Goal: Task Accomplishment & Management: Manage account settings

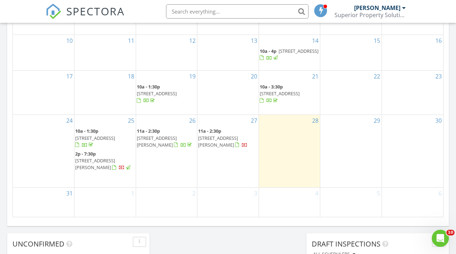
scroll to position [448, 0]
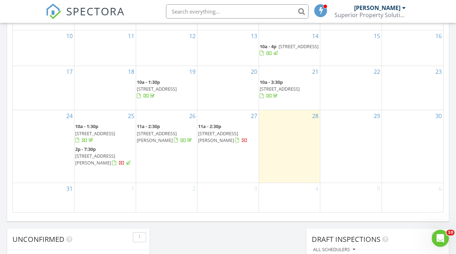
click at [113, 152] on span "5621 Ammons St, Fort Worth 76117" at bounding box center [95, 158] width 40 height 13
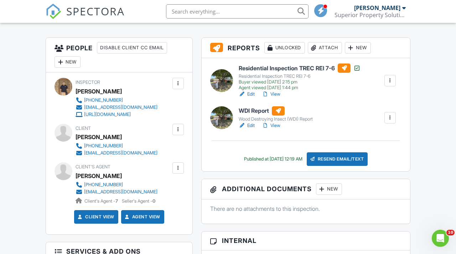
scroll to position [156, 0]
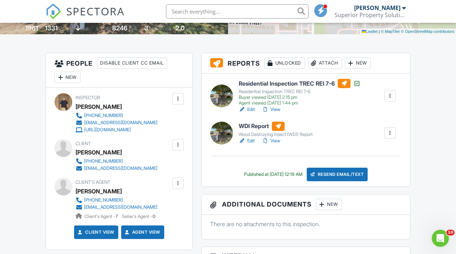
click at [317, 67] on div at bounding box center [313, 62] width 7 height 7
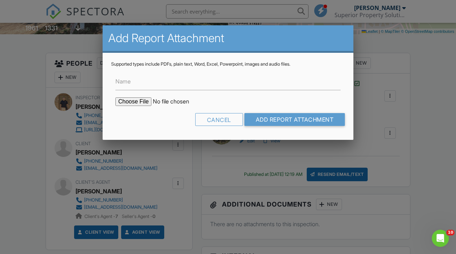
click at [145, 101] on input "file" at bounding box center [175, 101] width 121 height 9
type input "C:\fakepath\5621_Ammons_St___WDI_Report.pdf"
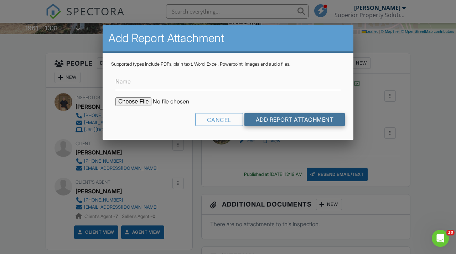
click at [267, 122] on input "Add Report Attachment" at bounding box center [294, 119] width 101 height 13
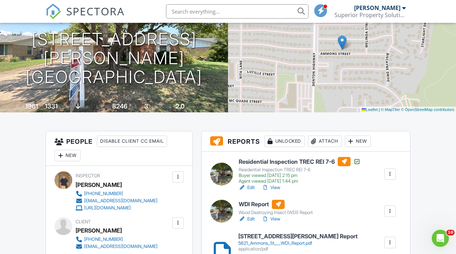
scroll to position [170, 0]
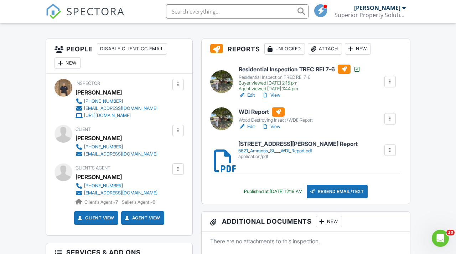
click at [287, 147] on h6 "[STREET_ADDRESS][PERSON_NAME] Report" at bounding box center [297, 144] width 119 height 6
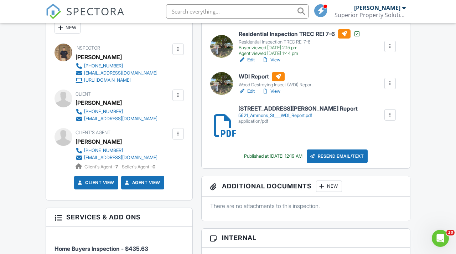
scroll to position [250, 0]
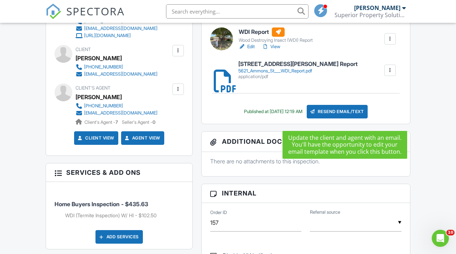
click at [335, 118] on div "Resend Email/Text" at bounding box center [337, 112] width 61 height 14
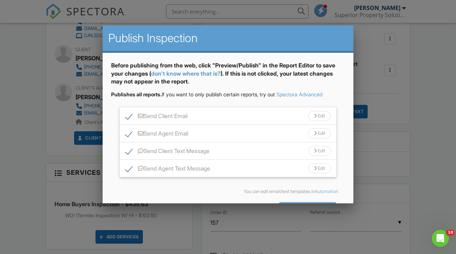
scroll to position [25, 0]
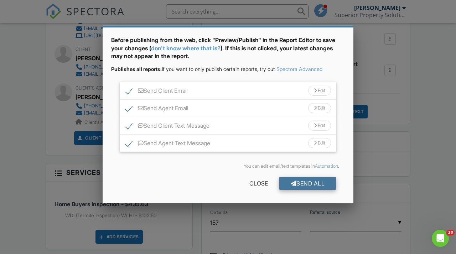
click at [286, 184] on div "Send All" at bounding box center [307, 183] width 57 height 13
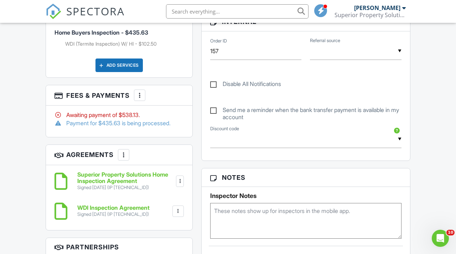
scroll to position [464, 0]
